Goal: Complete application form

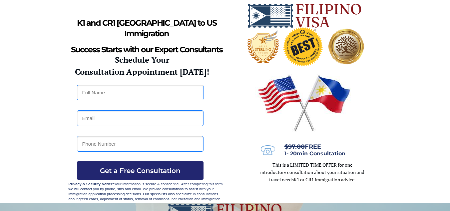
click at [98, 94] on input "text" at bounding box center [140, 93] width 126 height 16
type input "MARY ANN"
click at [100, 123] on input "email" at bounding box center [140, 118] width 126 height 16
type input "praisearbiol33@gmail.com"
click at [131, 142] on input "tel" at bounding box center [140, 144] width 126 height 16
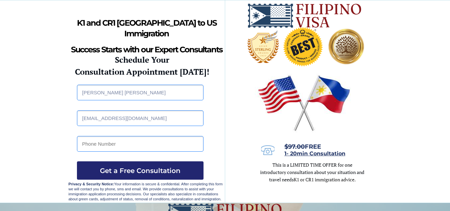
click at [159, 115] on input "praisearbiol33@gmail.com" at bounding box center [140, 118] width 126 height 16
click at [133, 145] on input "tel" at bounding box center [140, 144] width 126 height 16
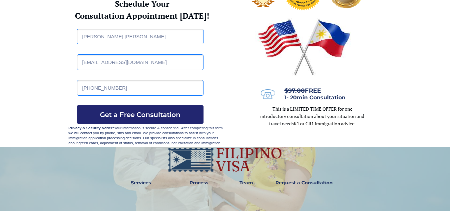
scroll to position [64, 0]
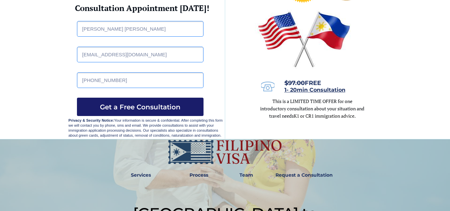
type input "+639554117641"
click at [165, 103] on span "Get a Free Consultation" at bounding box center [140, 107] width 126 height 8
